Goal: Task Accomplishment & Management: Manage account settings

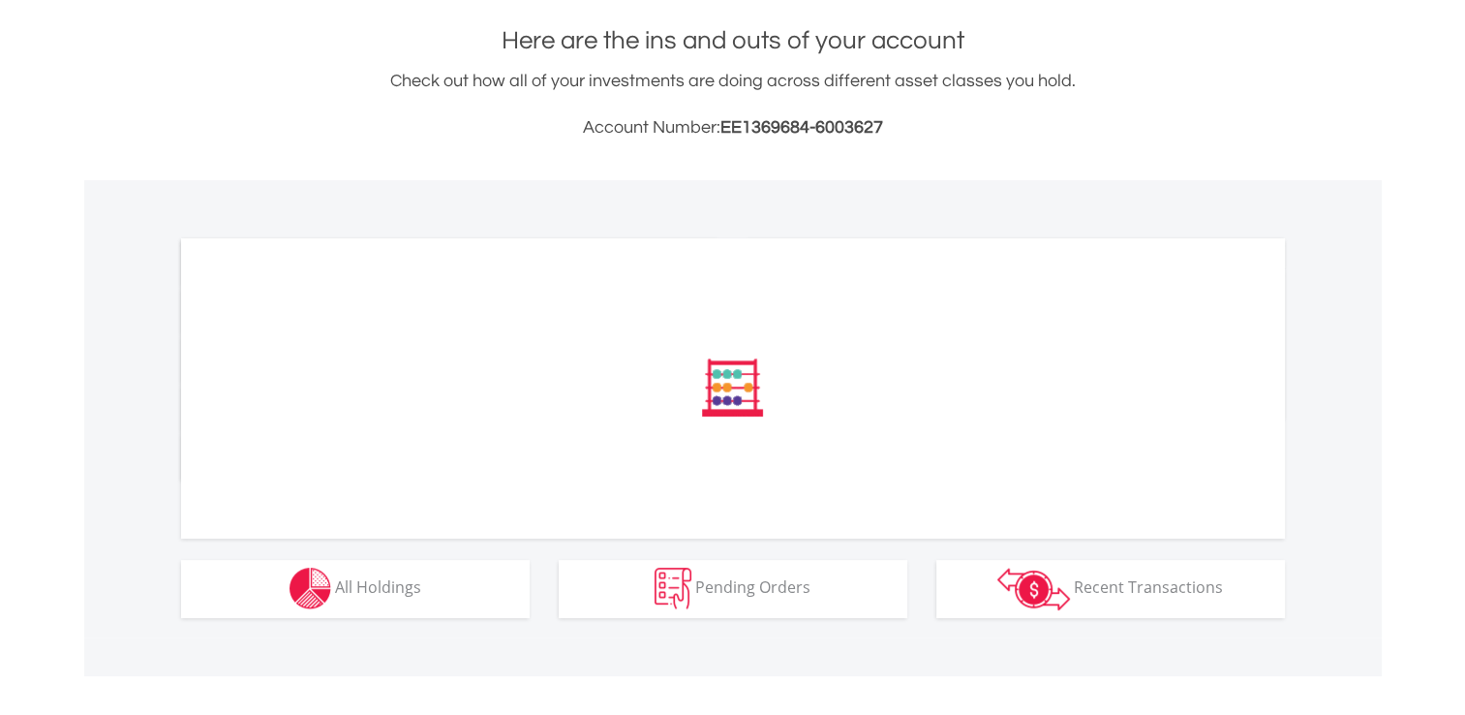
scroll to position [465, 0]
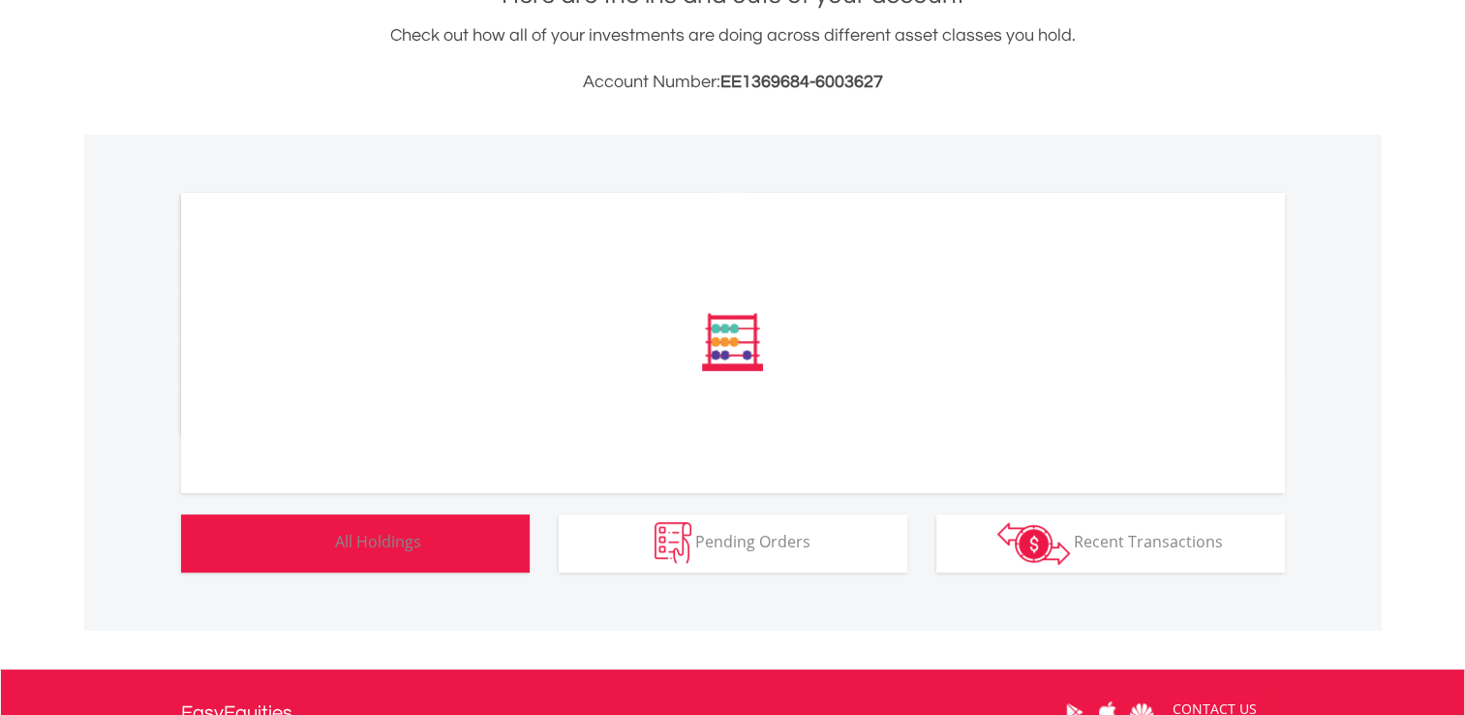
click at [353, 535] on span "All Holdings" at bounding box center [378, 541] width 86 height 21
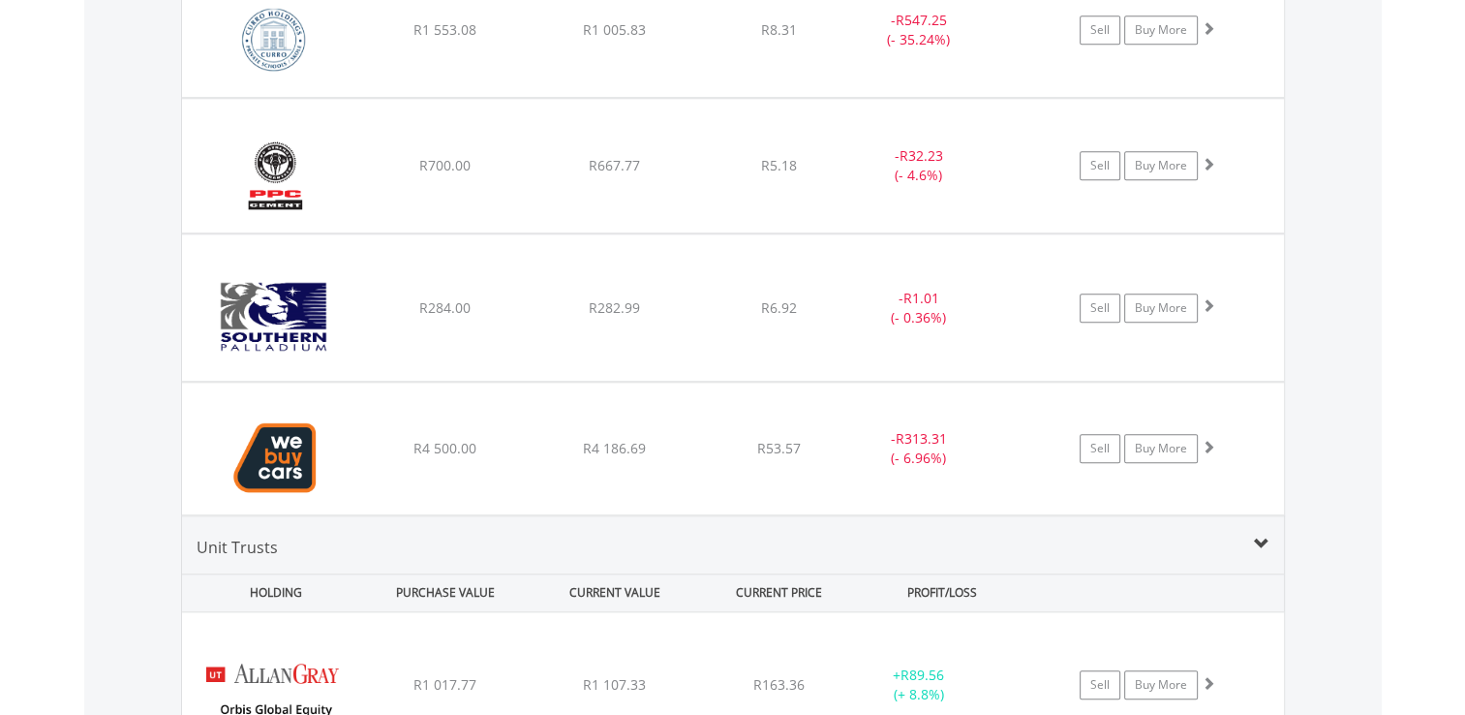
scroll to position [1859, 0]
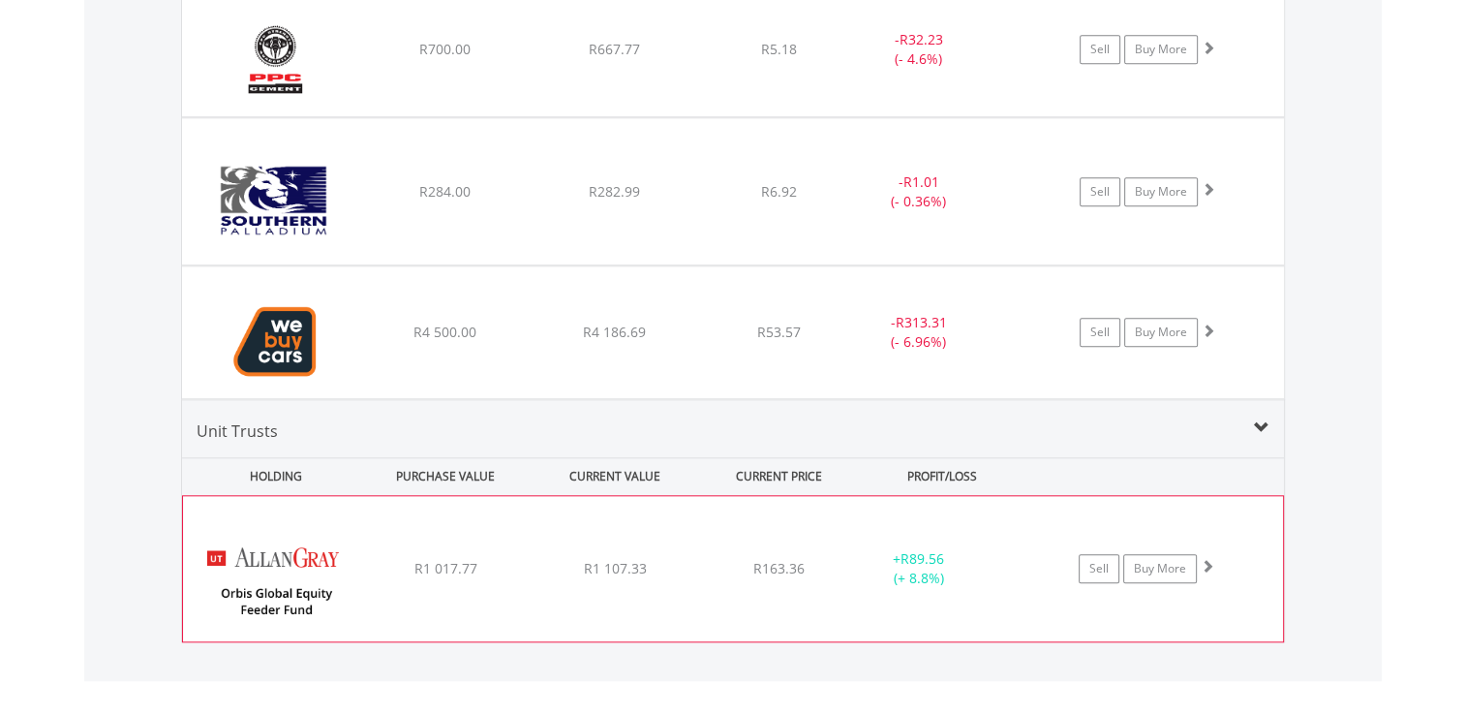
click at [1212, 561] on span at bounding box center [1208, 566] width 14 height 14
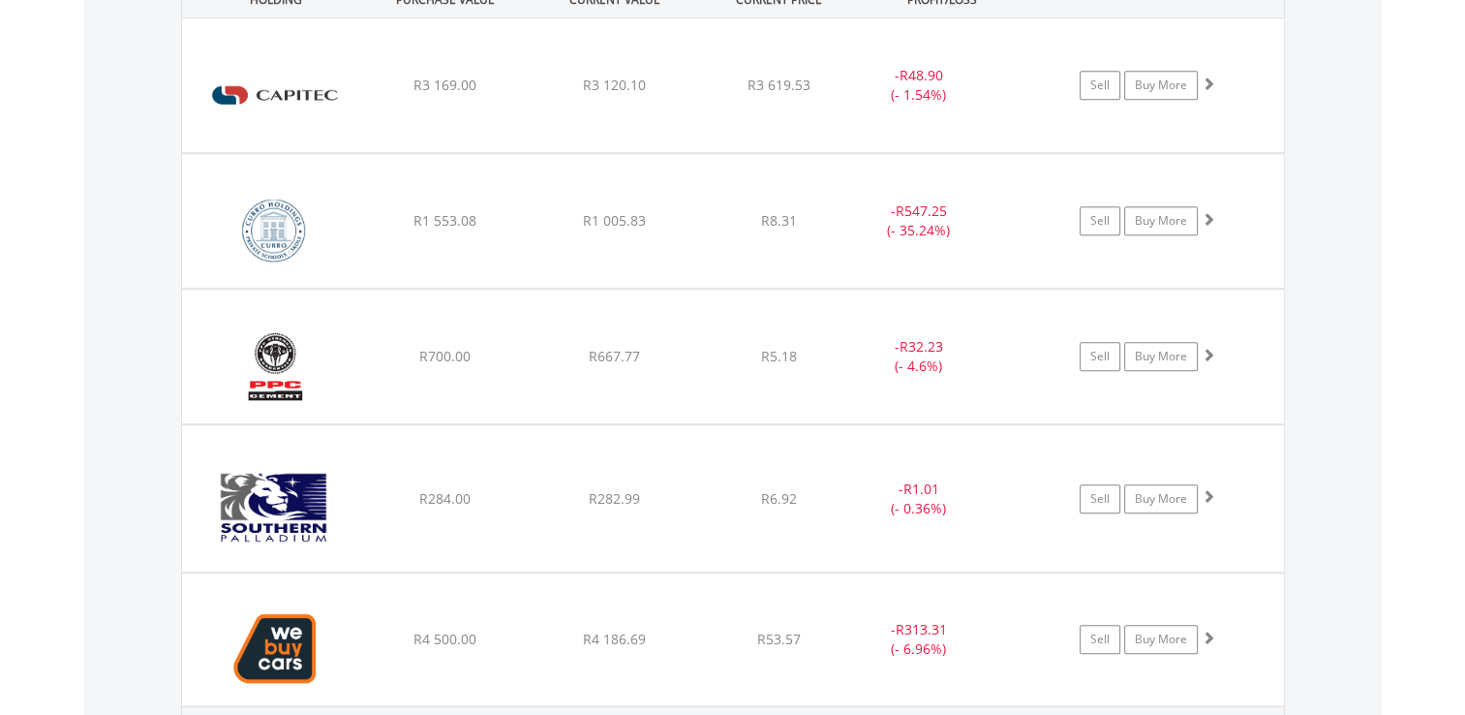
scroll to position [1549, 0]
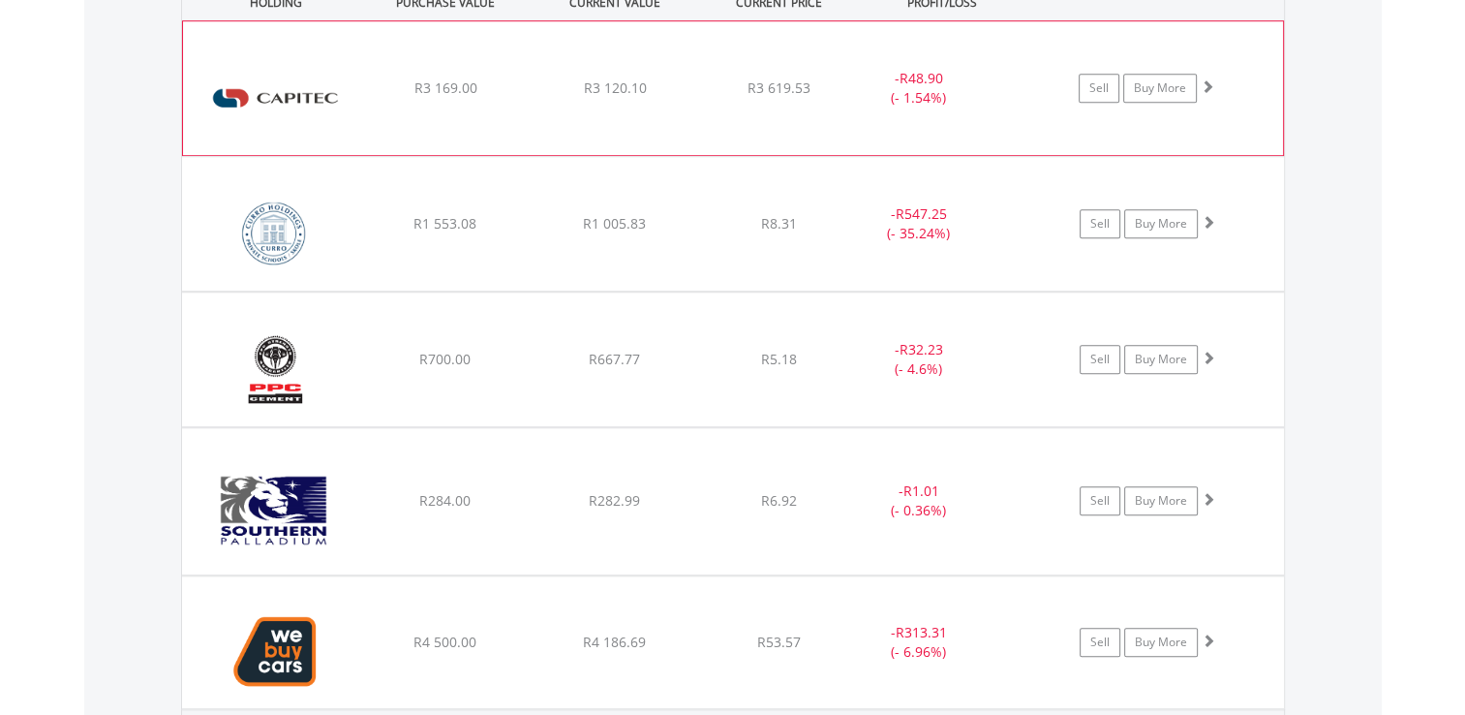
click at [1204, 79] on span at bounding box center [1208, 86] width 14 height 14
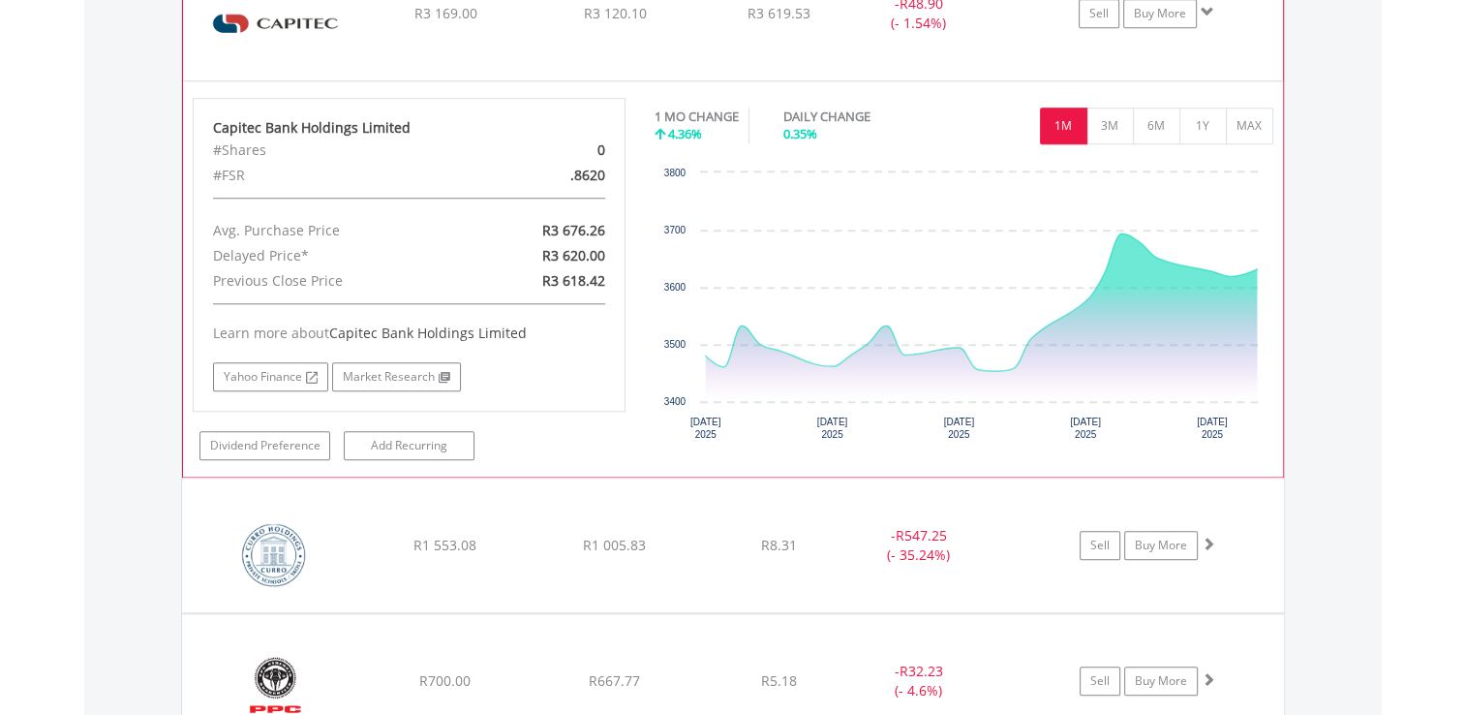
scroll to position [1627, 0]
click at [1207, 2] on span at bounding box center [1208, 9] width 14 height 14
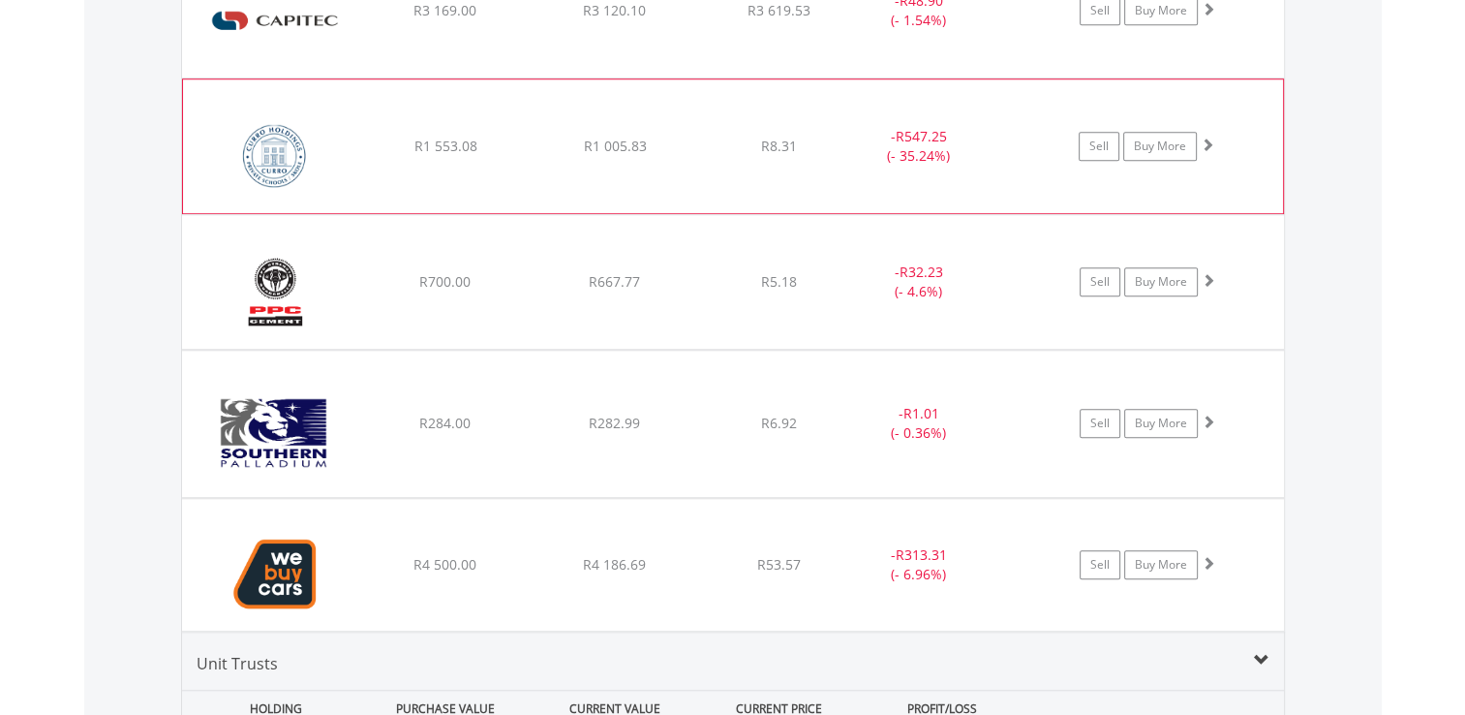
click at [1206, 142] on span at bounding box center [1208, 144] width 14 height 14
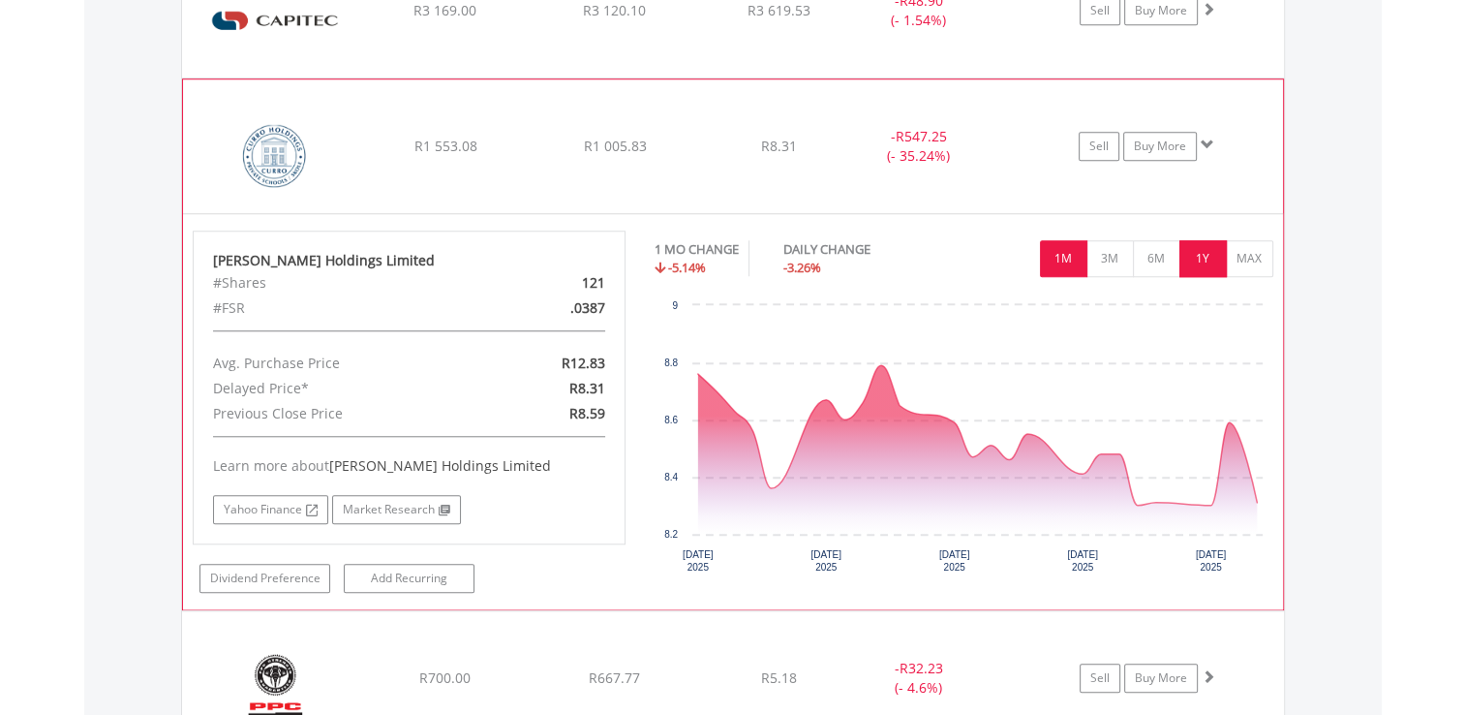
click at [1198, 273] on button "1Y" at bounding box center [1202, 258] width 47 height 37
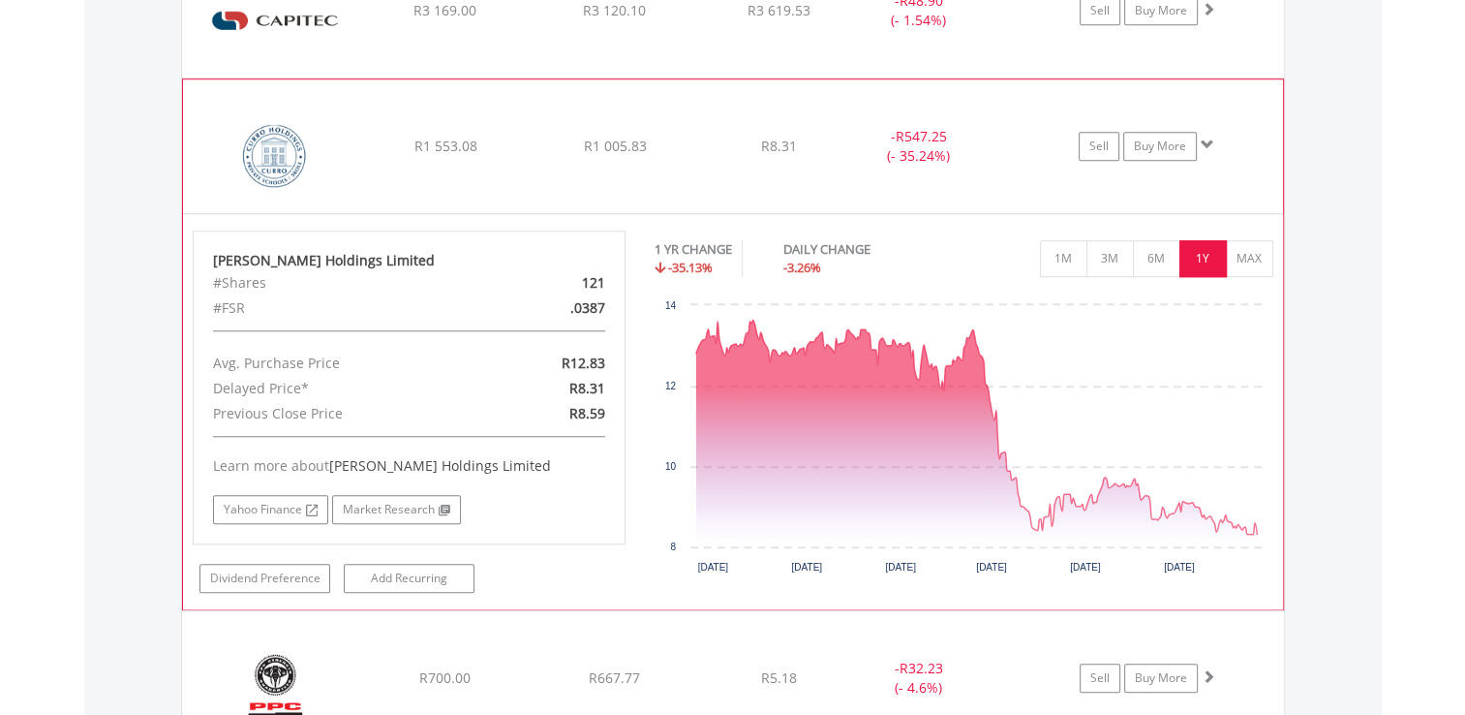
click at [1204, 145] on span at bounding box center [1208, 144] width 14 height 14
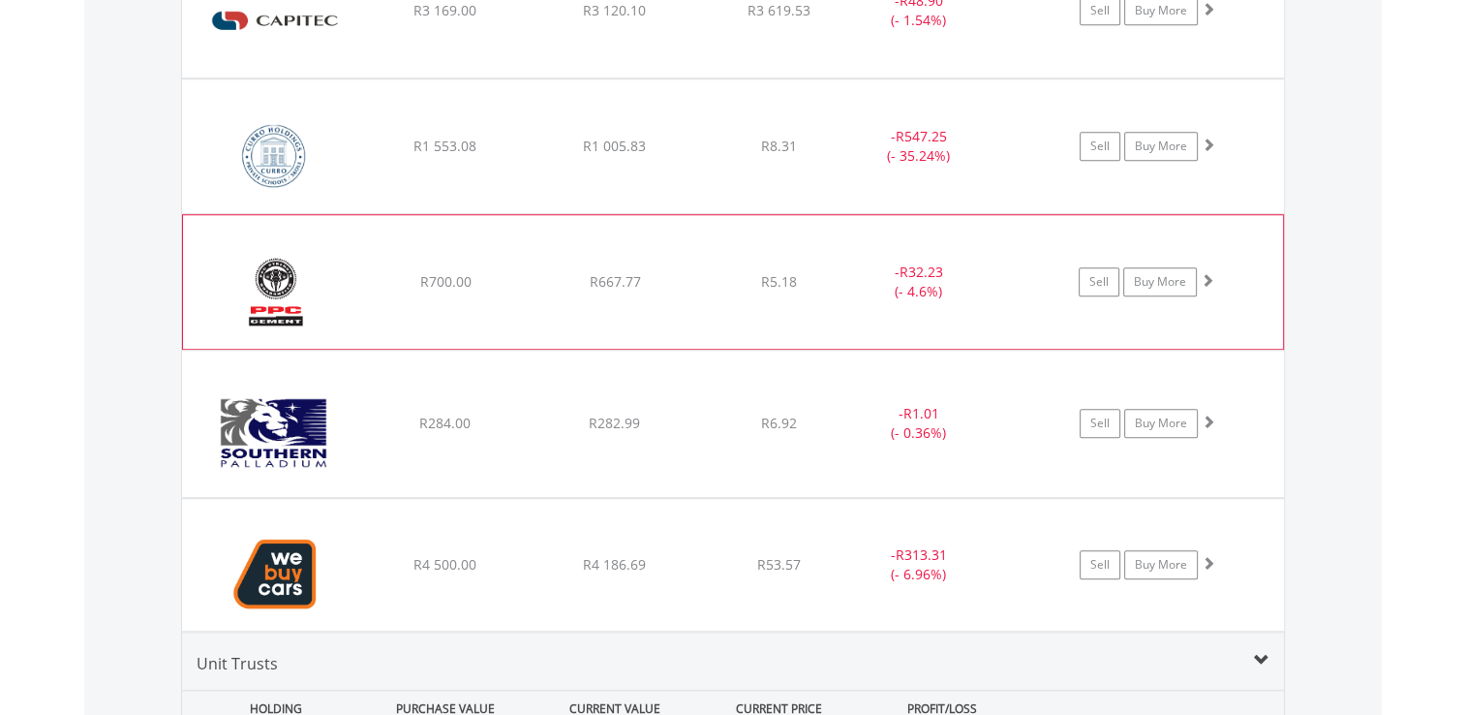
click at [1215, 25] on div "Sell Buy More" at bounding box center [1157, 10] width 254 height 29
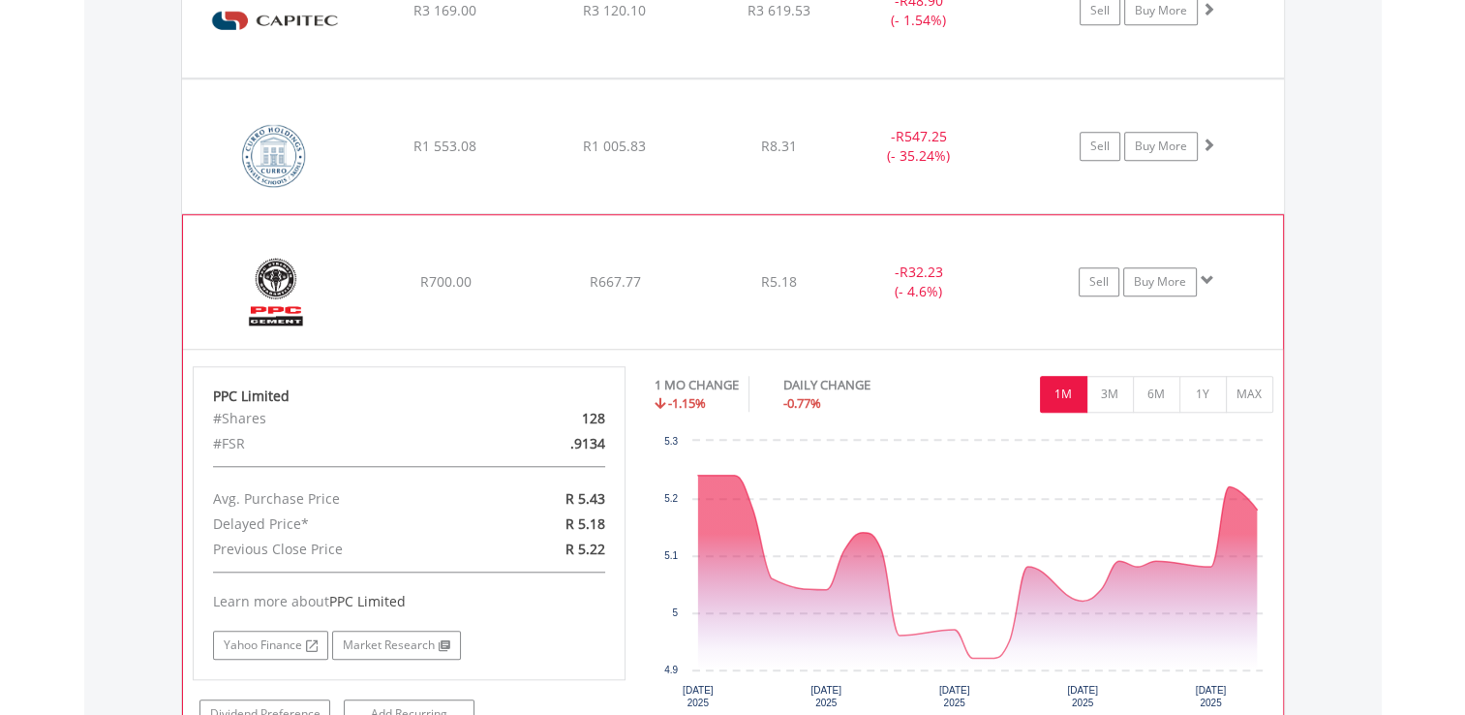
click at [1206, 273] on span at bounding box center [1208, 280] width 14 height 14
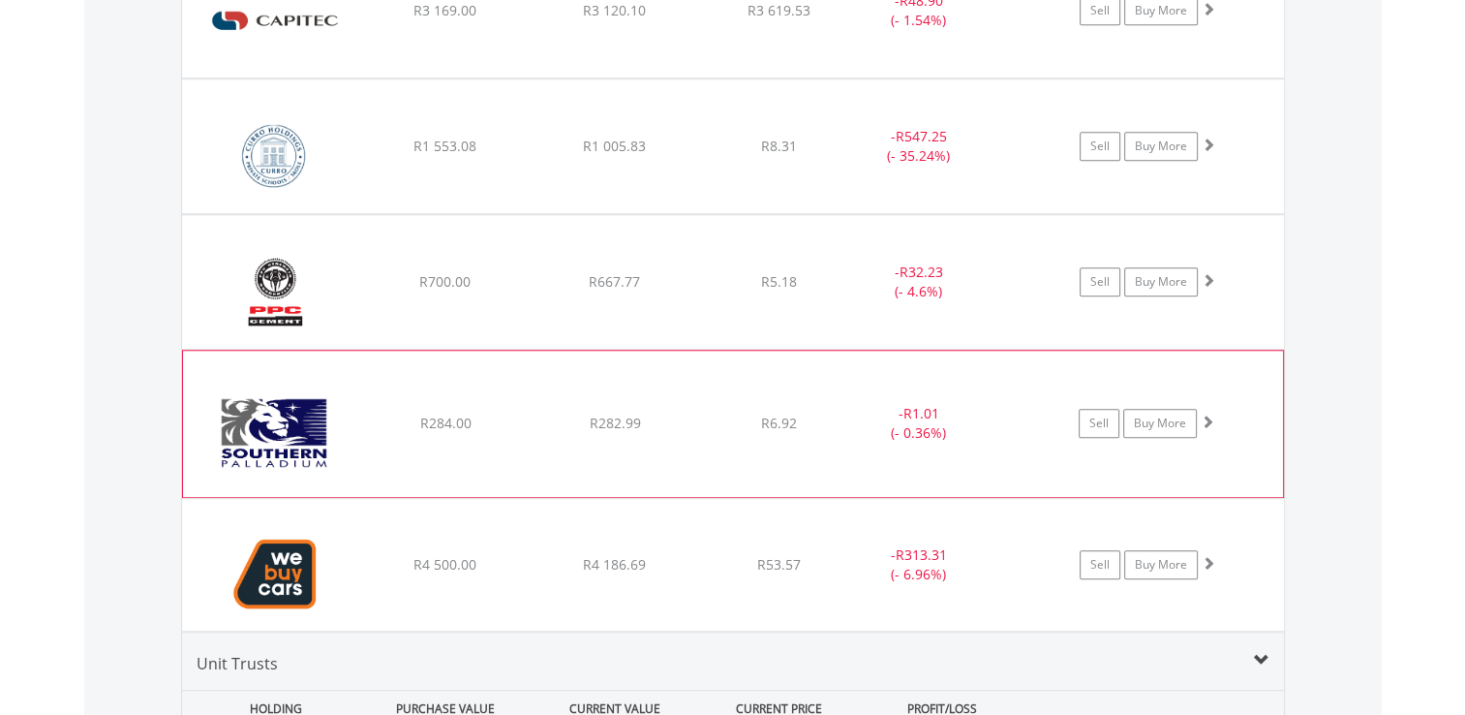
click at [1206, 417] on span at bounding box center [1208, 421] width 14 height 14
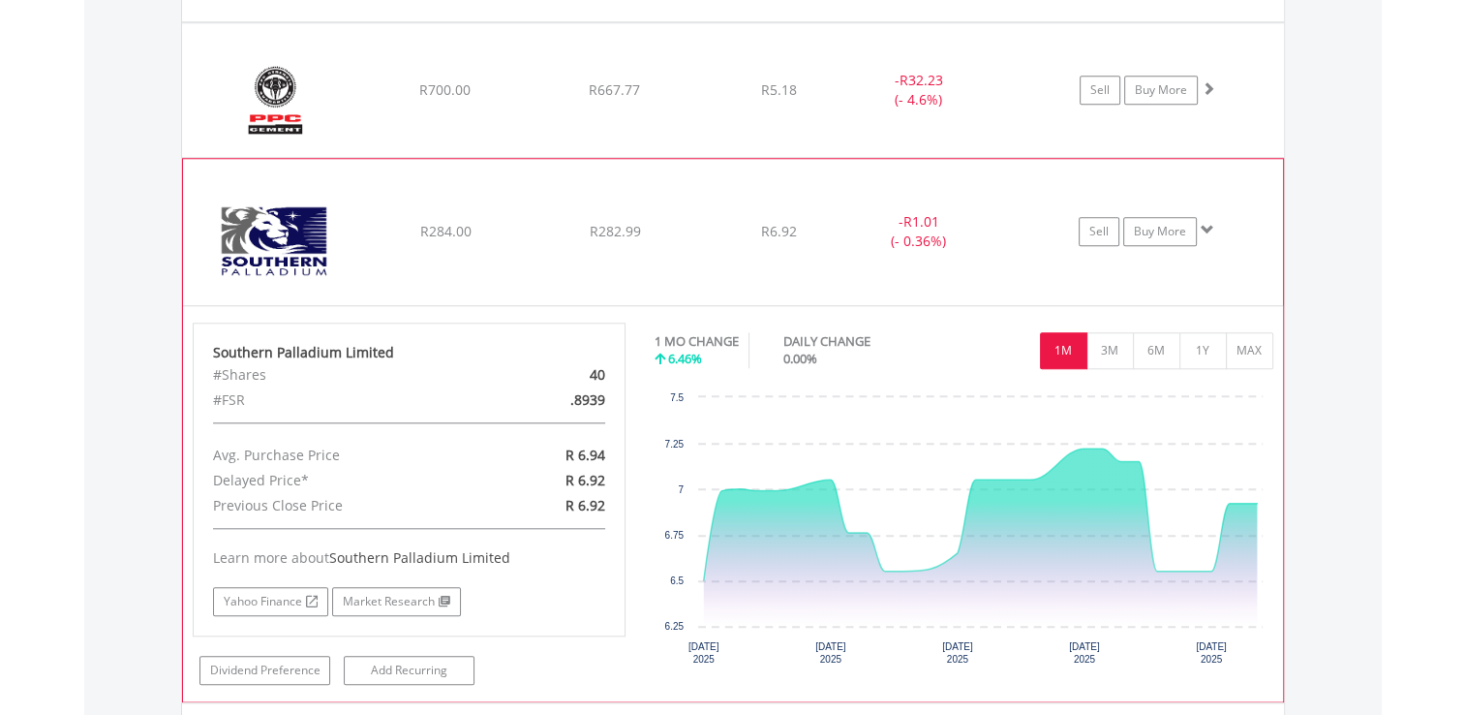
scroll to position [1820, 0]
click at [1209, 223] on span at bounding box center [1208, 228] width 14 height 14
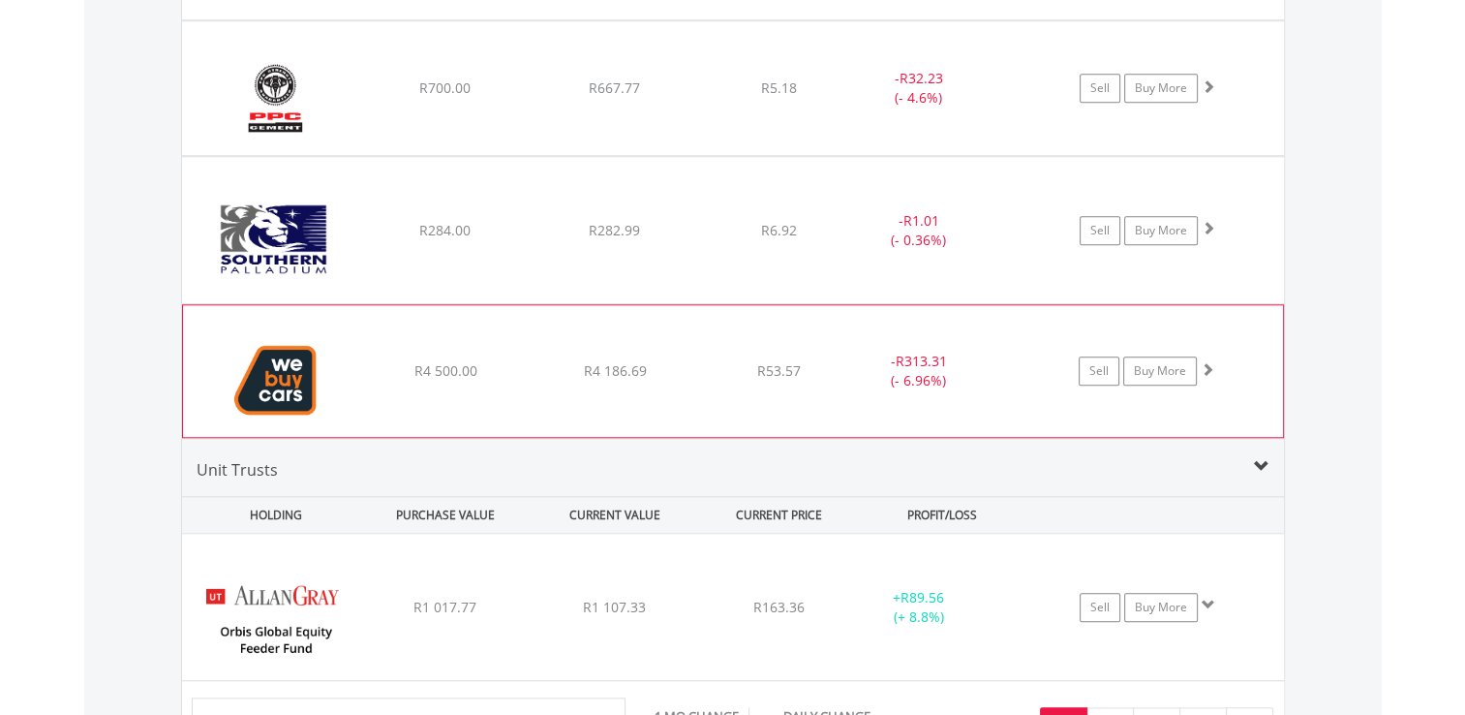
click at [1208, 364] on span at bounding box center [1208, 369] width 14 height 14
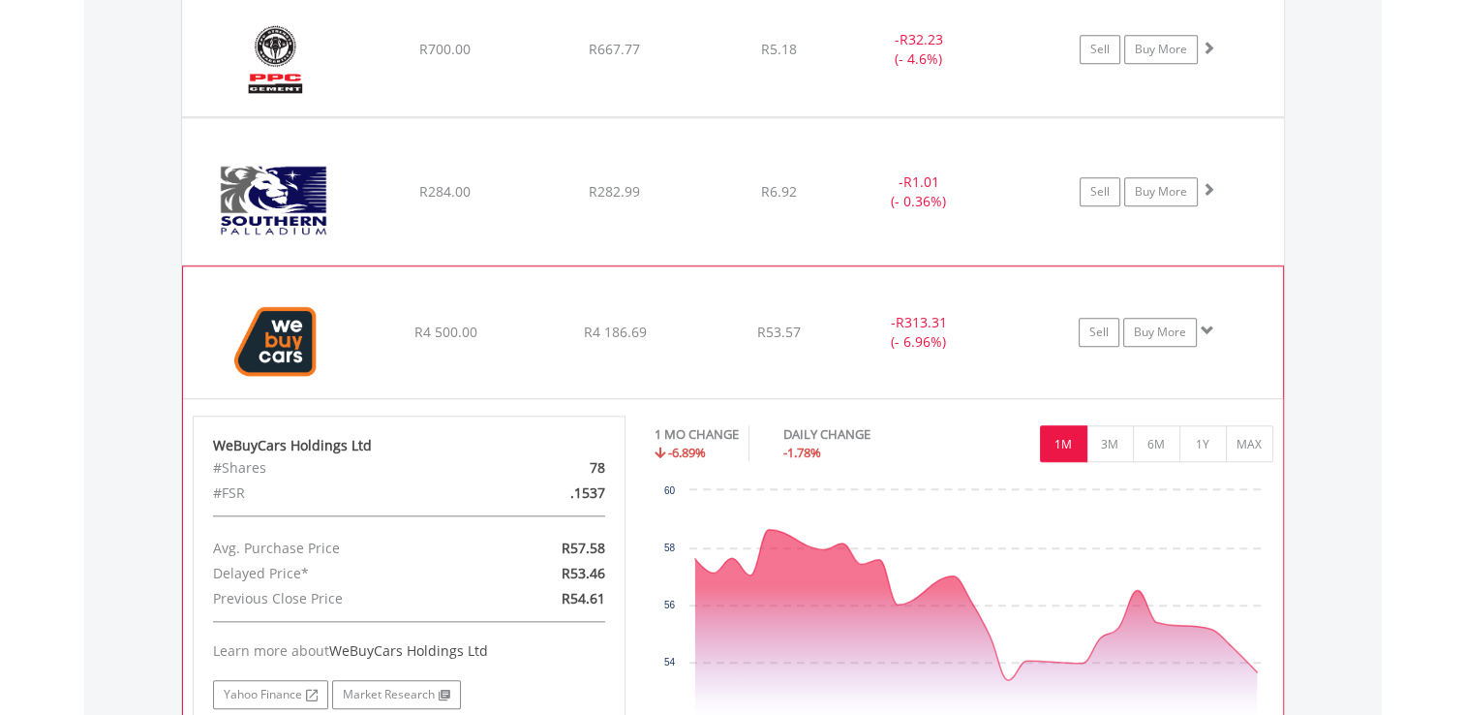
scroll to position [1975, 0]
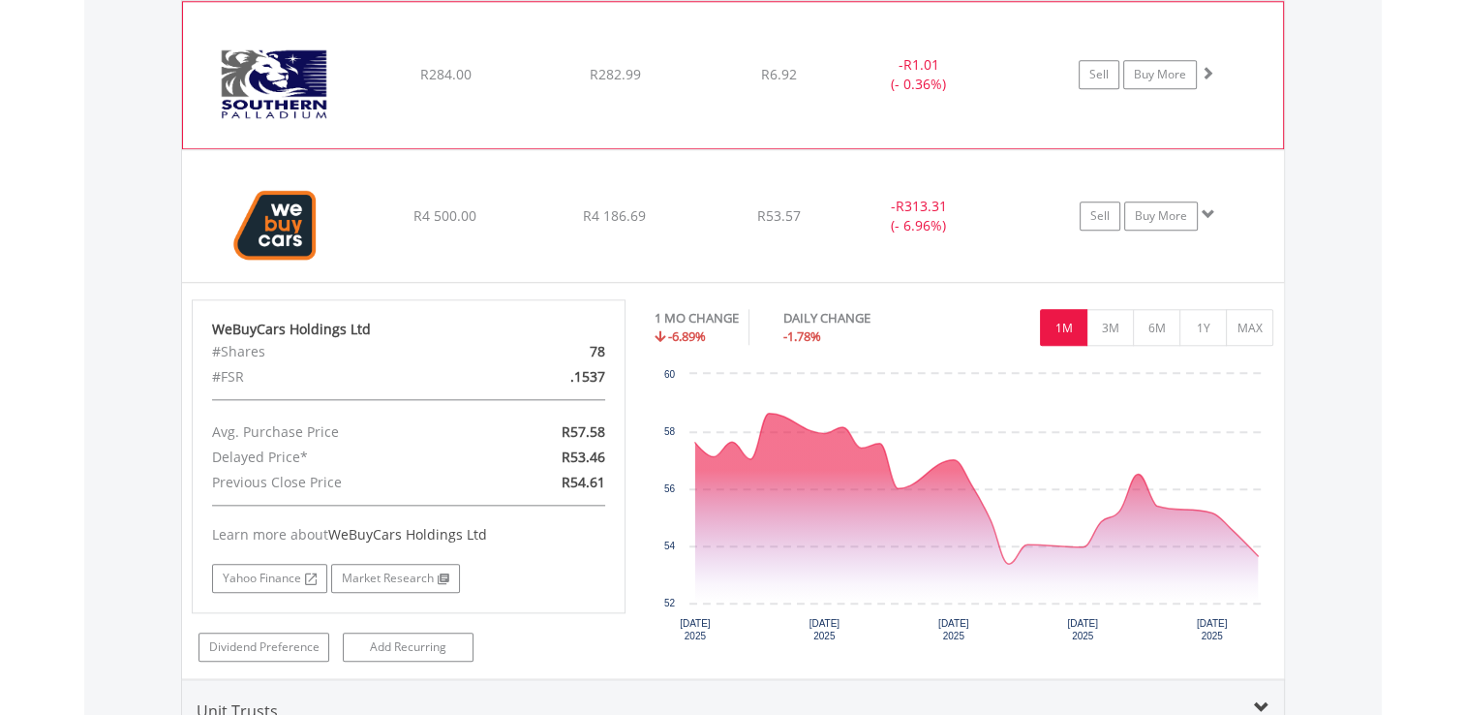
click at [1212, 68] on span at bounding box center [1208, 73] width 14 height 14
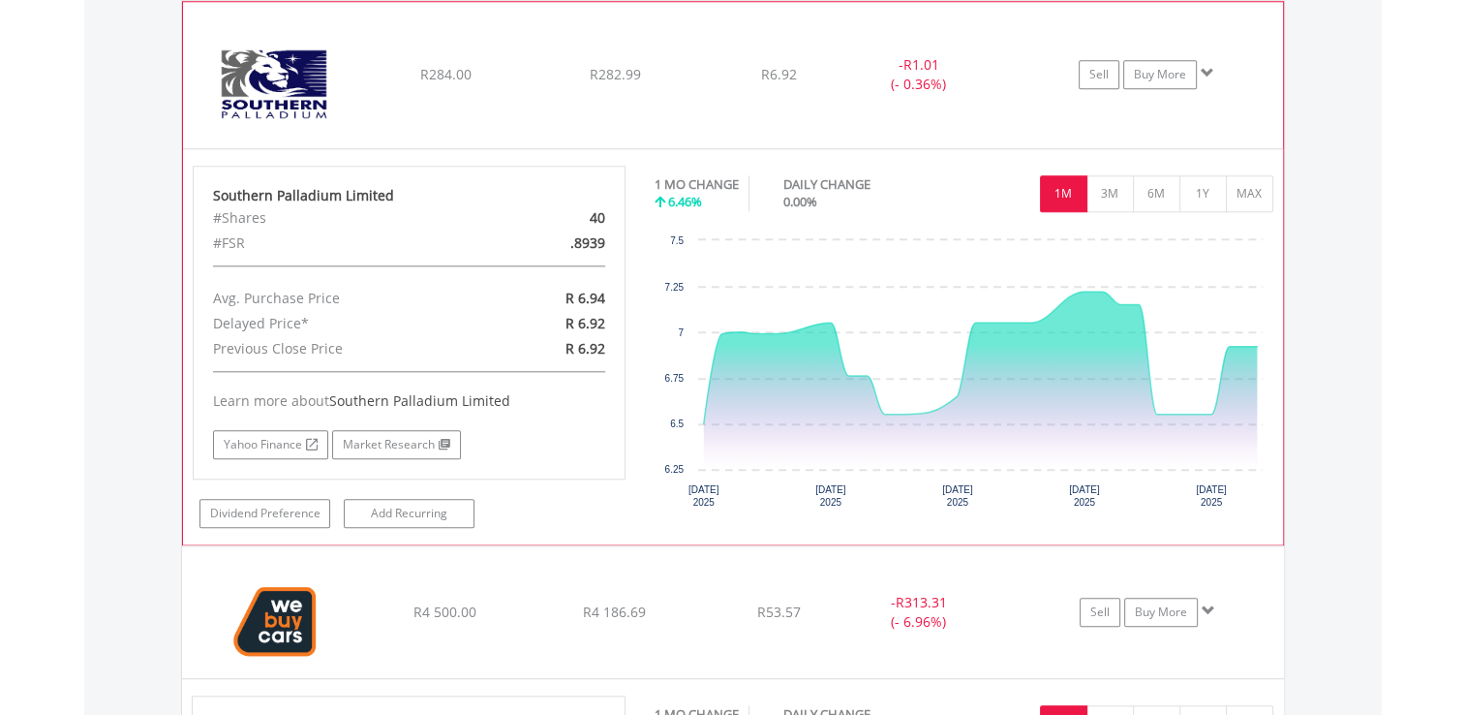
click at [1212, 68] on span at bounding box center [1208, 73] width 14 height 14
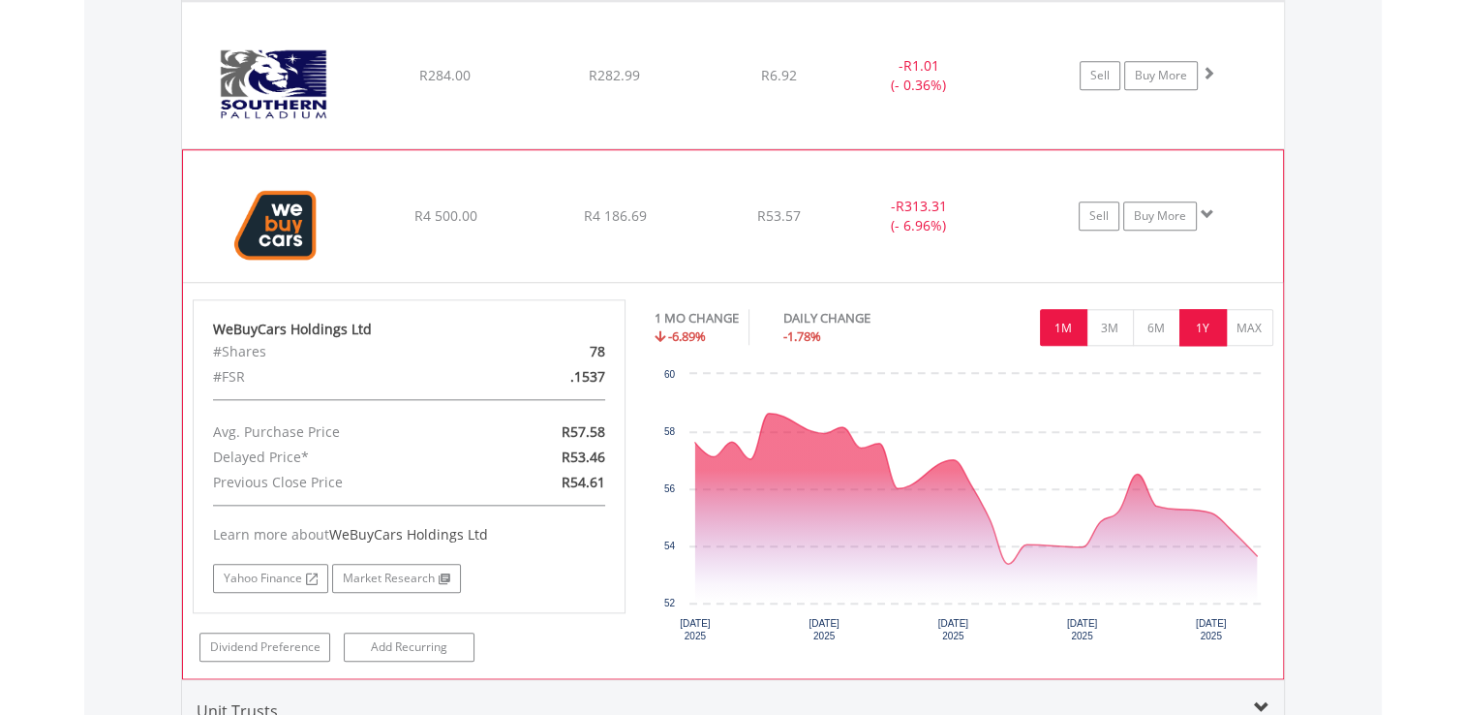
click at [1215, 323] on button "1Y" at bounding box center [1202, 327] width 47 height 37
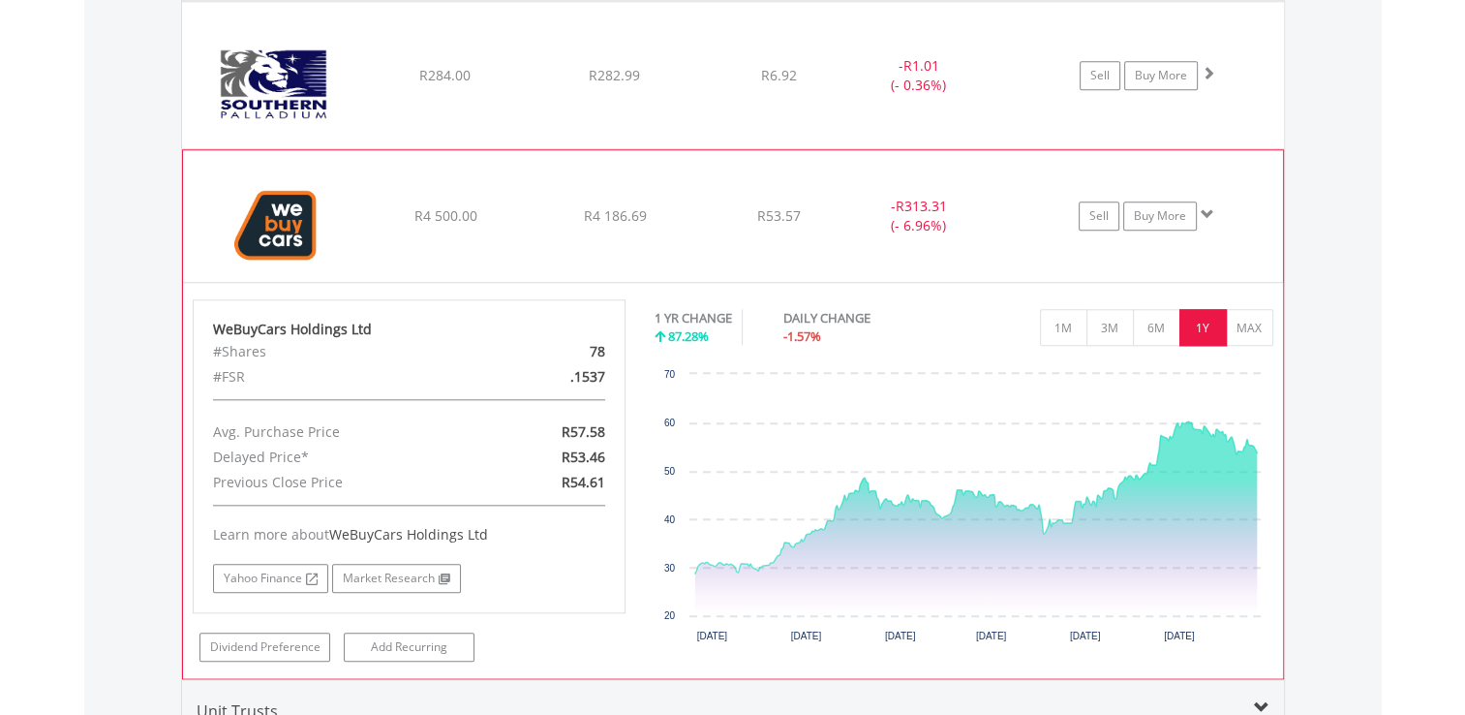
click at [1205, 207] on span at bounding box center [1208, 214] width 14 height 14
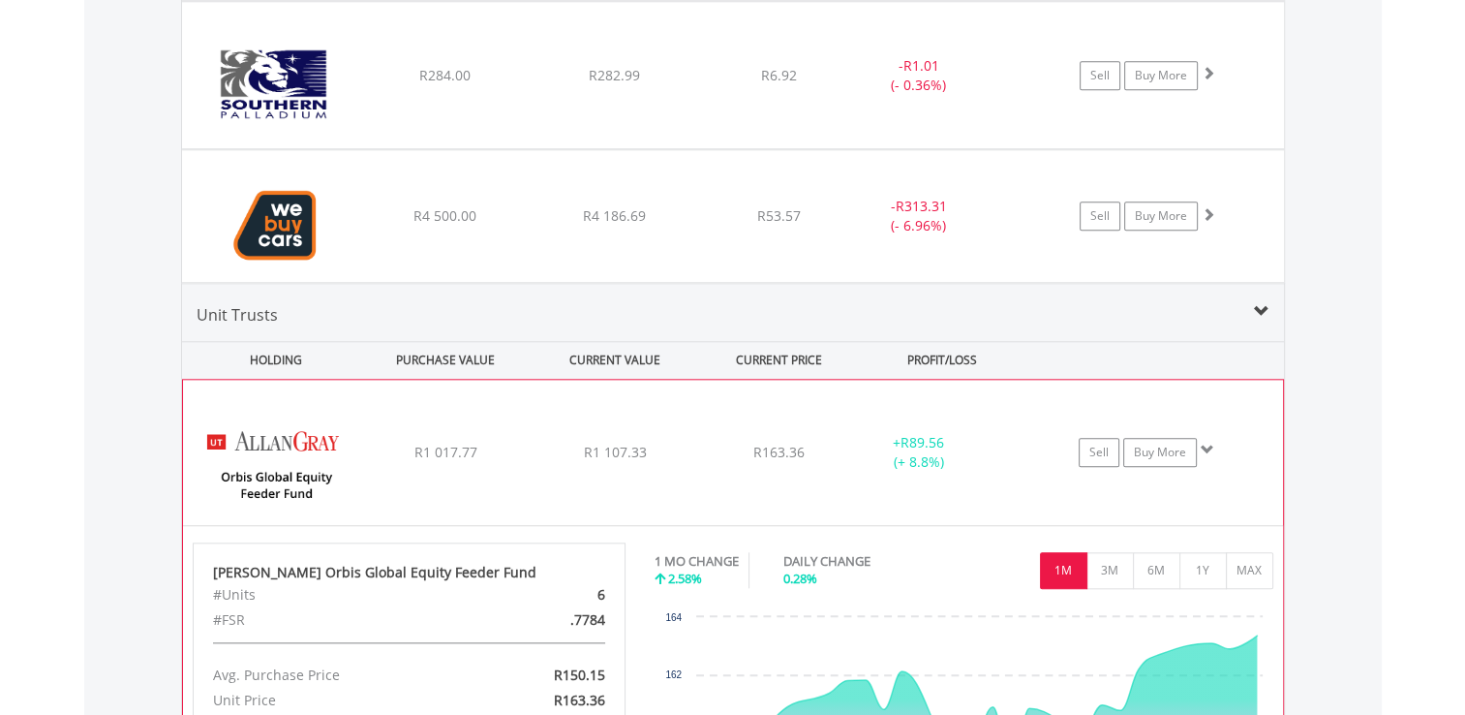
click at [1212, 444] on span at bounding box center [1208, 450] width 14 height 14
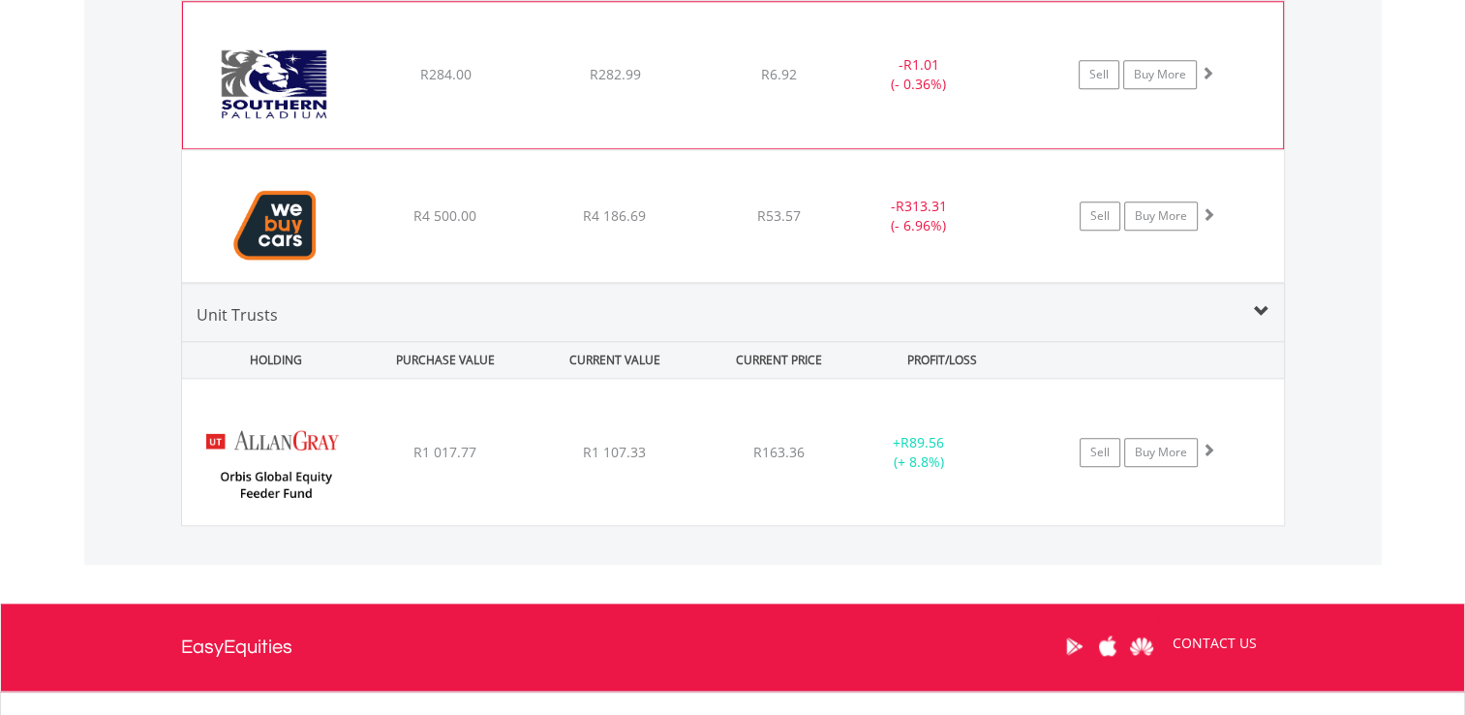
click at [1202, 67] on span at bounding box center [1208, 73] width 14 height 14
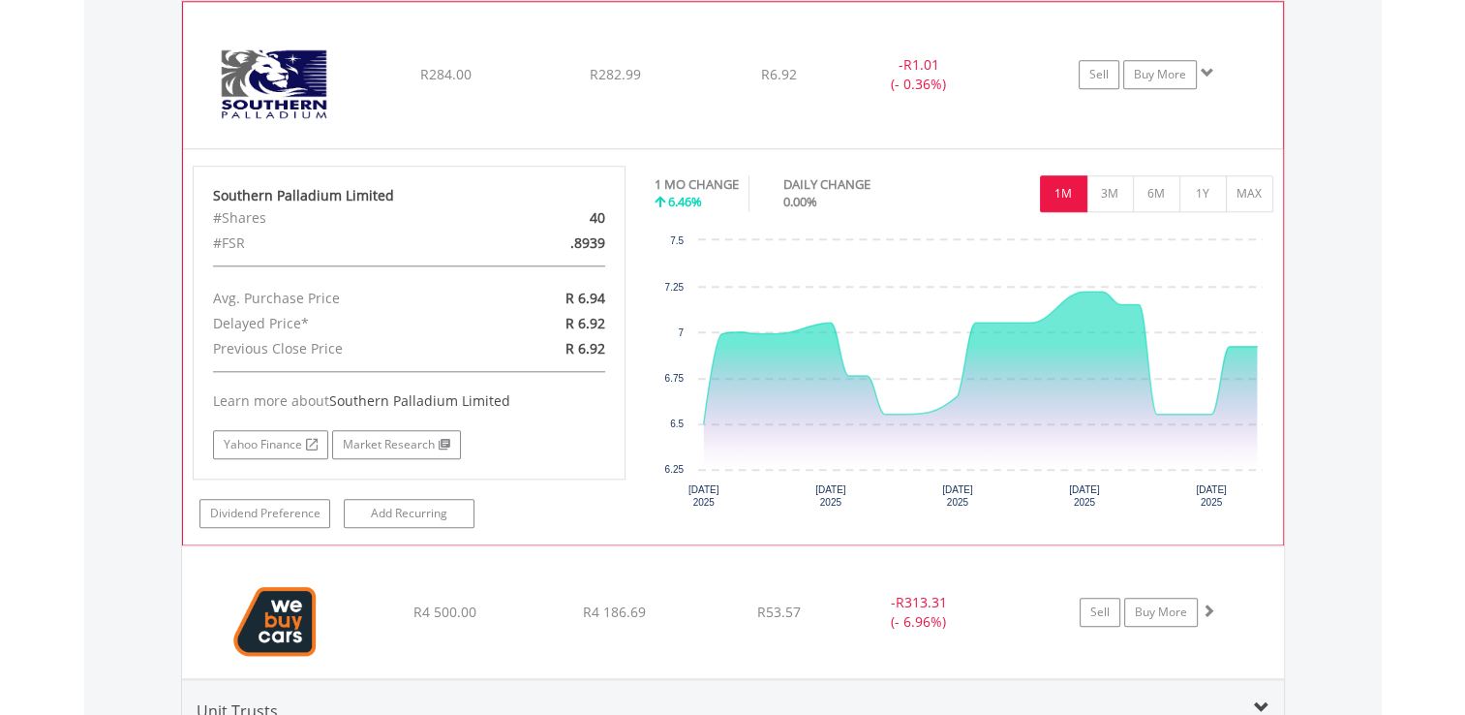
click at [1202, 67] on span at bounding box center [1208, 73] width 14 height 14
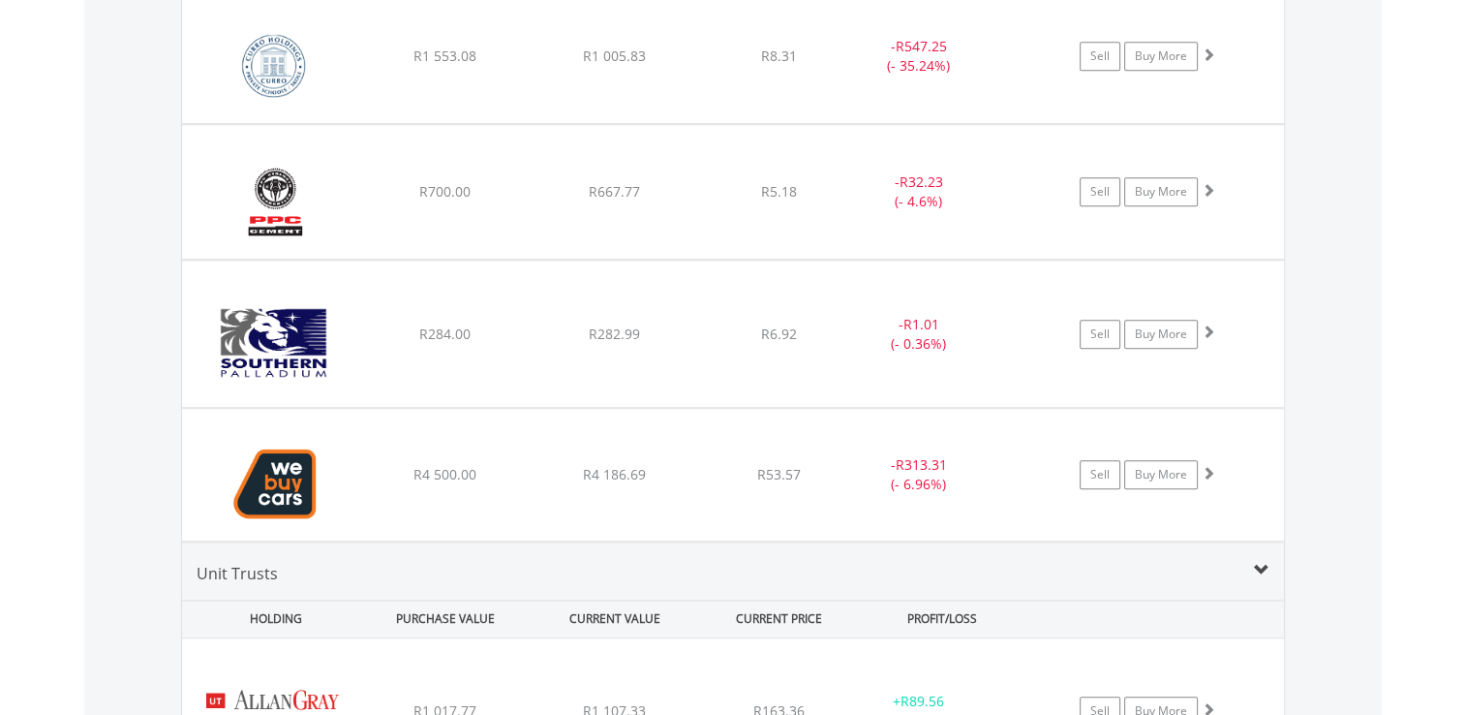
scroll to position [1627, 0]
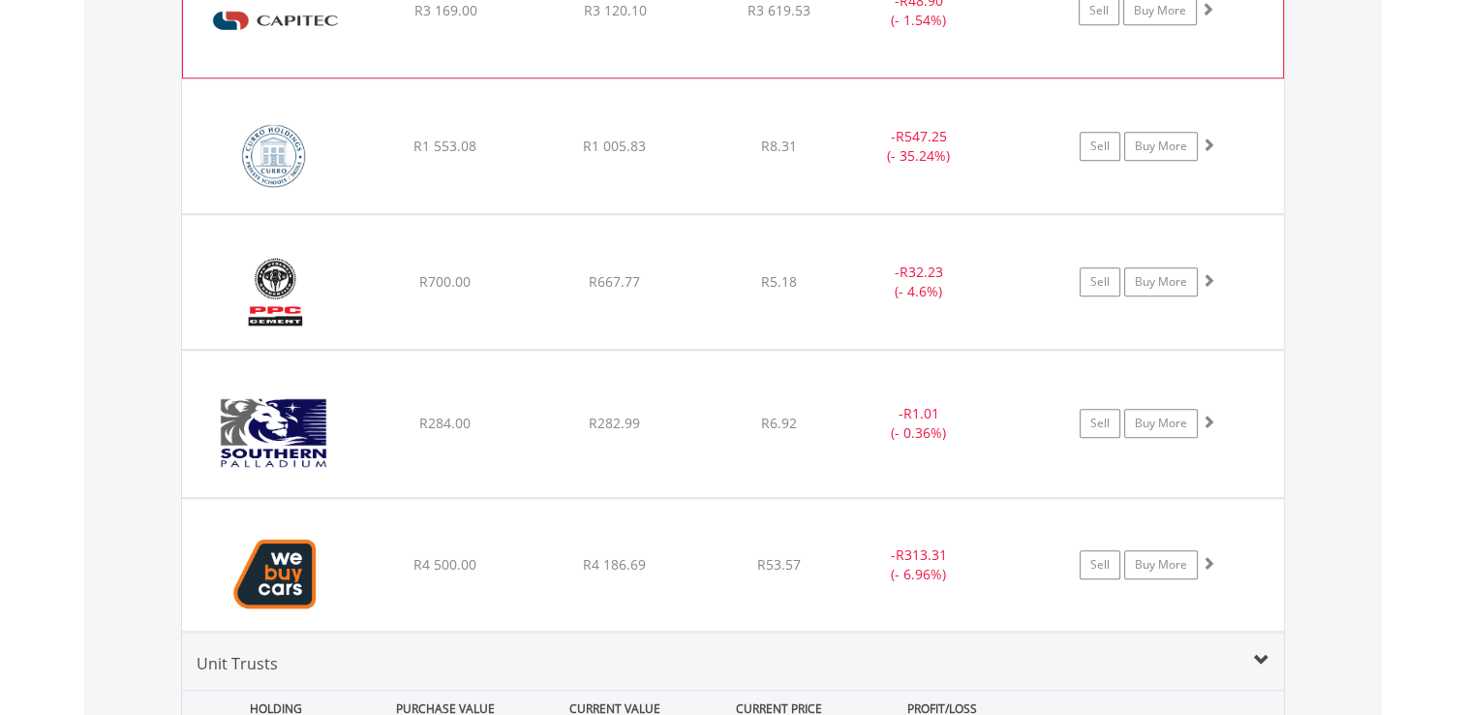
click at [1212, 3] on span at bounding box center [1208, 9] width 14 height 14
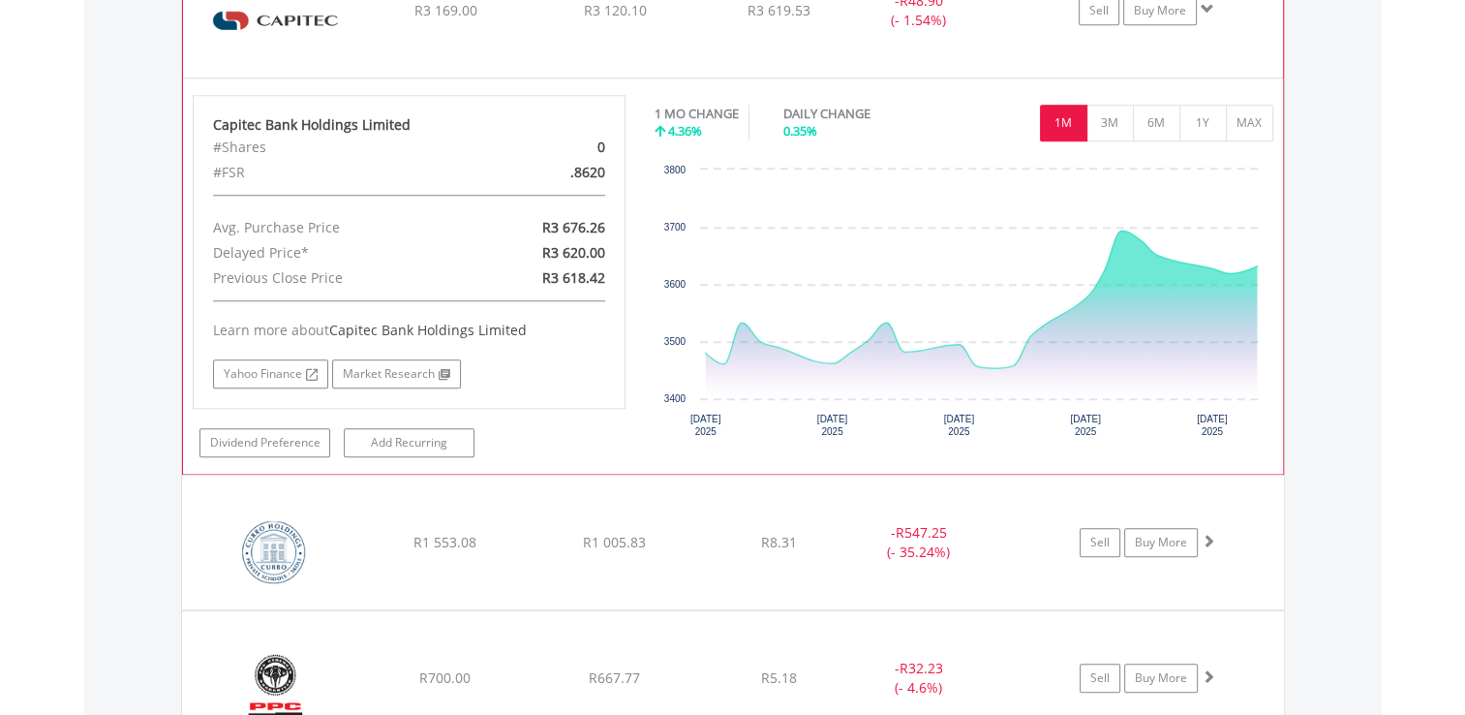
click at [1205, 6] on span at bounding box center [1208, 9] width 14 height 14
